Goal: Communication & Community: Answer question/provide support

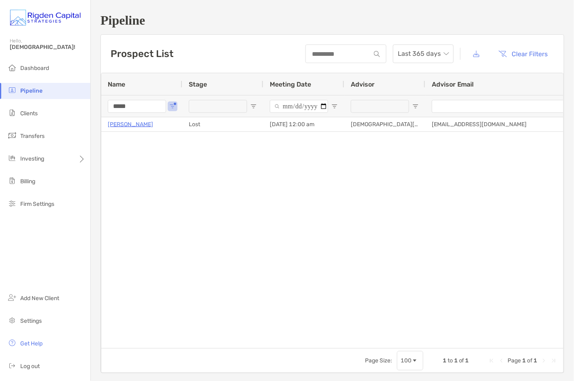
drag, startPoint x: 142, startPoint y: 107, endPoint x: 105, endPoint y: 107, distance: 36.9
click at [105, 107] on div "*****" at bounding box center [141, 106] width 81 height 22
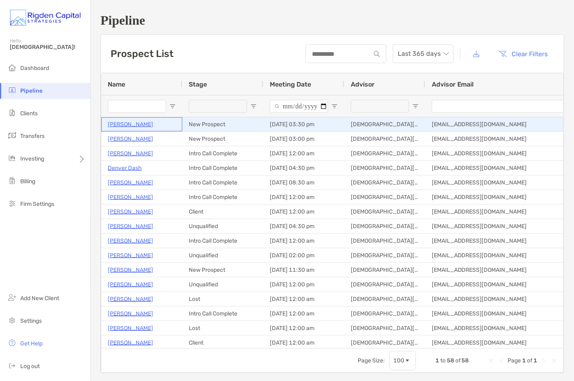
click at [135, 123] on p "[PERSON_NAME]" at bounding box center [130, 124] width 45 height 10
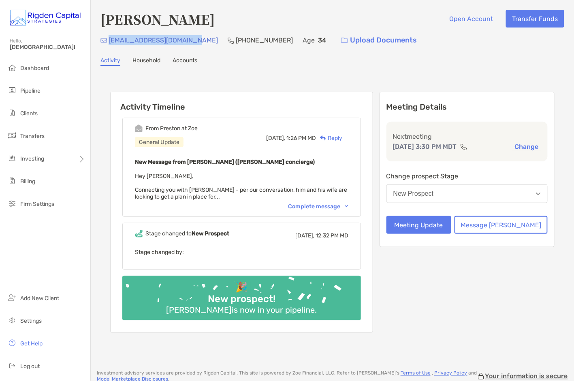
drag, startPoint x: 191, startPoint y: 41, endPoint x: 108, endPoint y: 41, distance: 82.6
click at [108, 41] on div "timothyahern14@gmail.com (847) 354-1199 Age 34 Upload Documents" at bounding box center [332, 40] width 464 height 17
copy p "[EMAIL_ADDRESS][DOMAIN_NAME]"
click at [322, 204] on div "Complete message" at bounding box center [318, 206] width 60 height 7
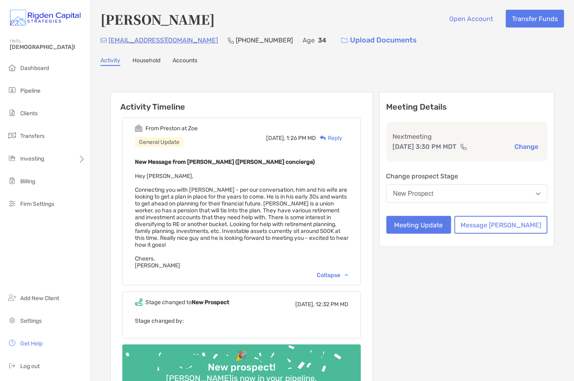
click at [342, 137] on div "Reply" at bounding box center [329, 138] width 26 height 9
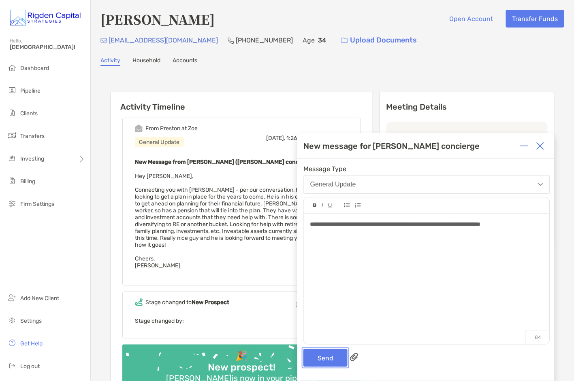
click at [335, 359] on button "Send" at bounding box center [325, 358] width 44 height 18
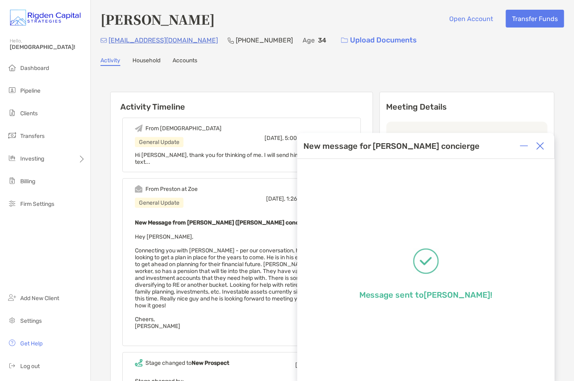
click at [235, 235] on div "New Message from Preston Buhrmaster (Zoe concierge) Hey Christian, Connecting y…" at bounding box center [241, 274] width 213 height 112
click at [542, 145] on img at bounding box center [540, 146] width 8 height 8
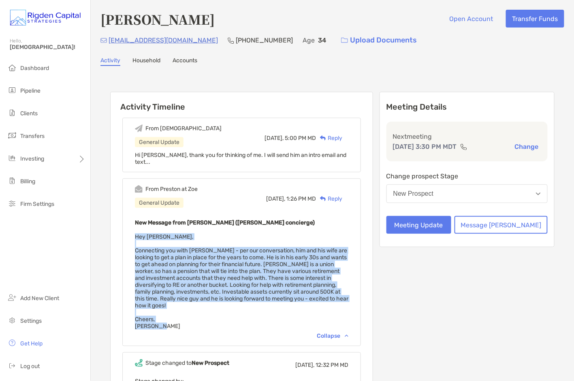
drag, startPoint x: 160, startPoint y: 302, endPoint x: 146, endPoint y: 231, distance: 72.3
click at [146, 231] on div "From Preston at Zoe General Update Today, 1:26 PM MD Reply New Message from Pre…" at bounding box center [241, 263] width 239 height 168
copy span "Hey Christian, Connecting you with Timothy - per our conversation, him and his …"
